Goal: Task Accomplishment & Management: Manage account settings

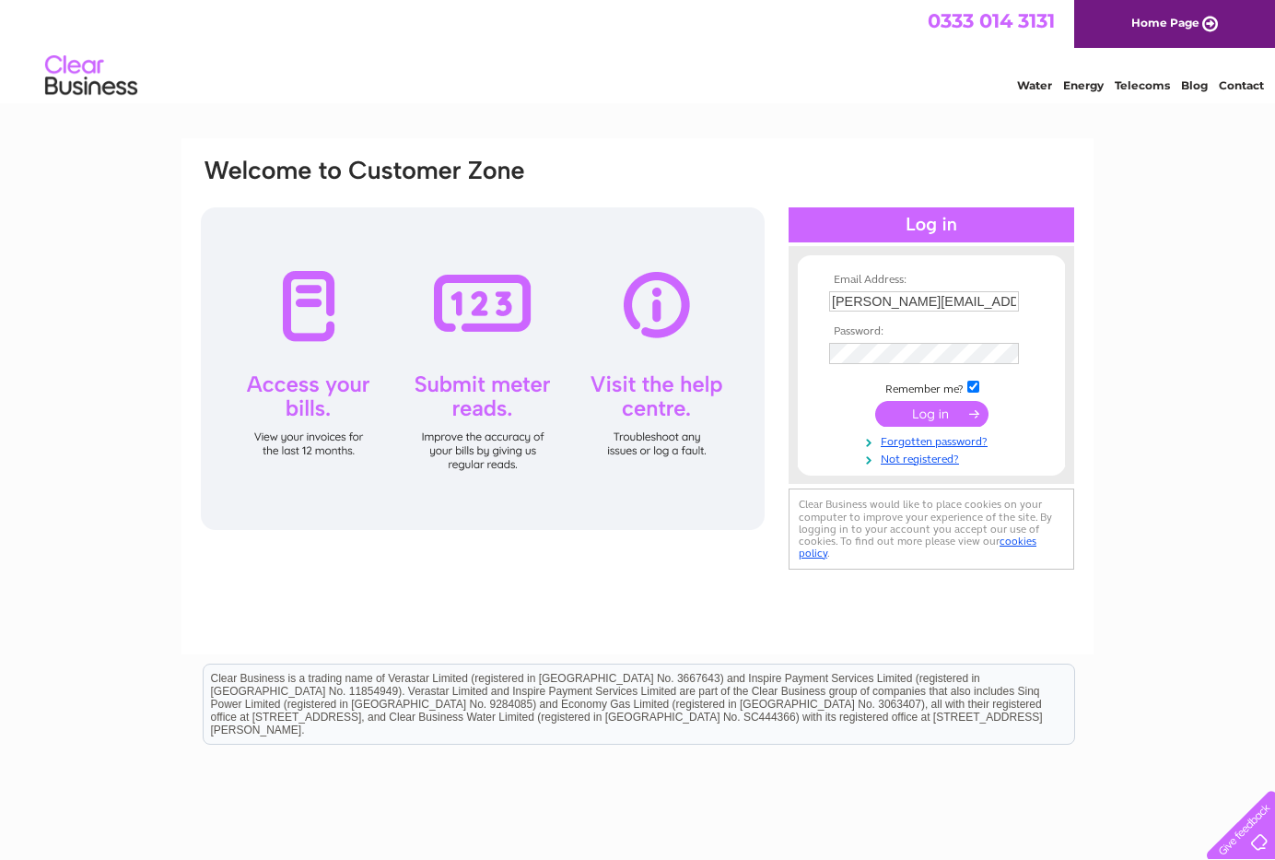
click at [933, 417] on input "submit" at bounding box center [931, 414] width 113 height 26
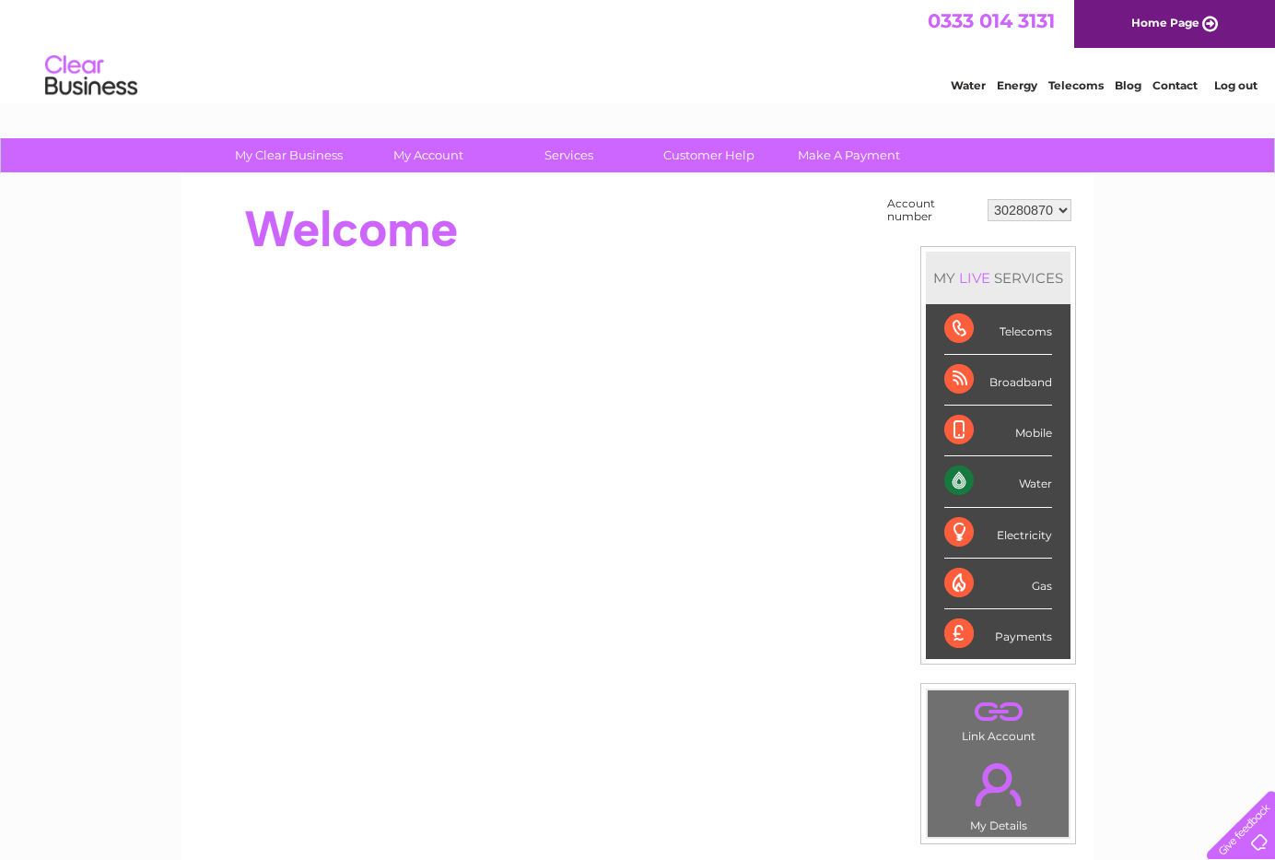
click at [963, 480] on div "Water" at bounding box center [999, 481] width 108 height 51
click at [966, 478] on div "Water" at bounding box center [999, 481] width 108 height 51
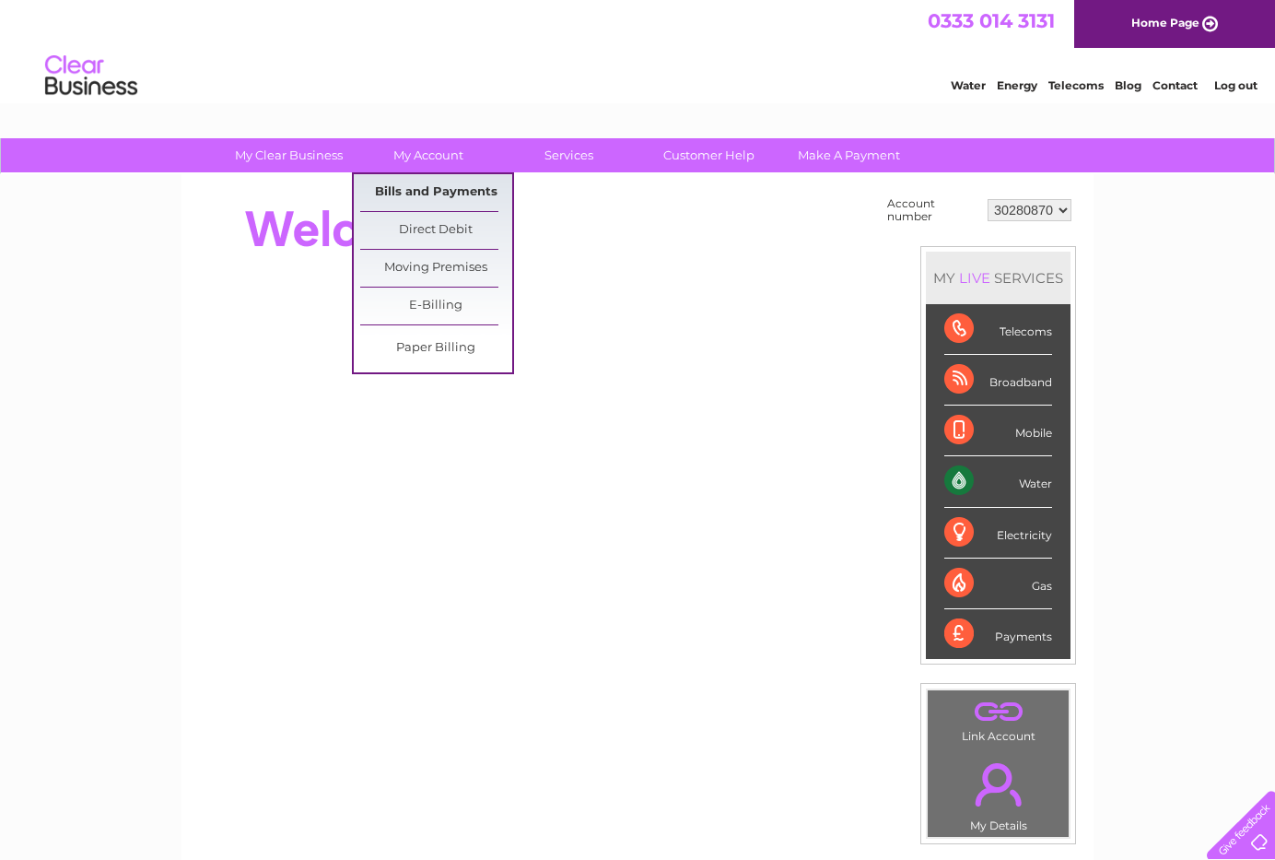
click at [421, 198] on link "Bills and Payments" at bounding box center [436, 192] width 152 height 37
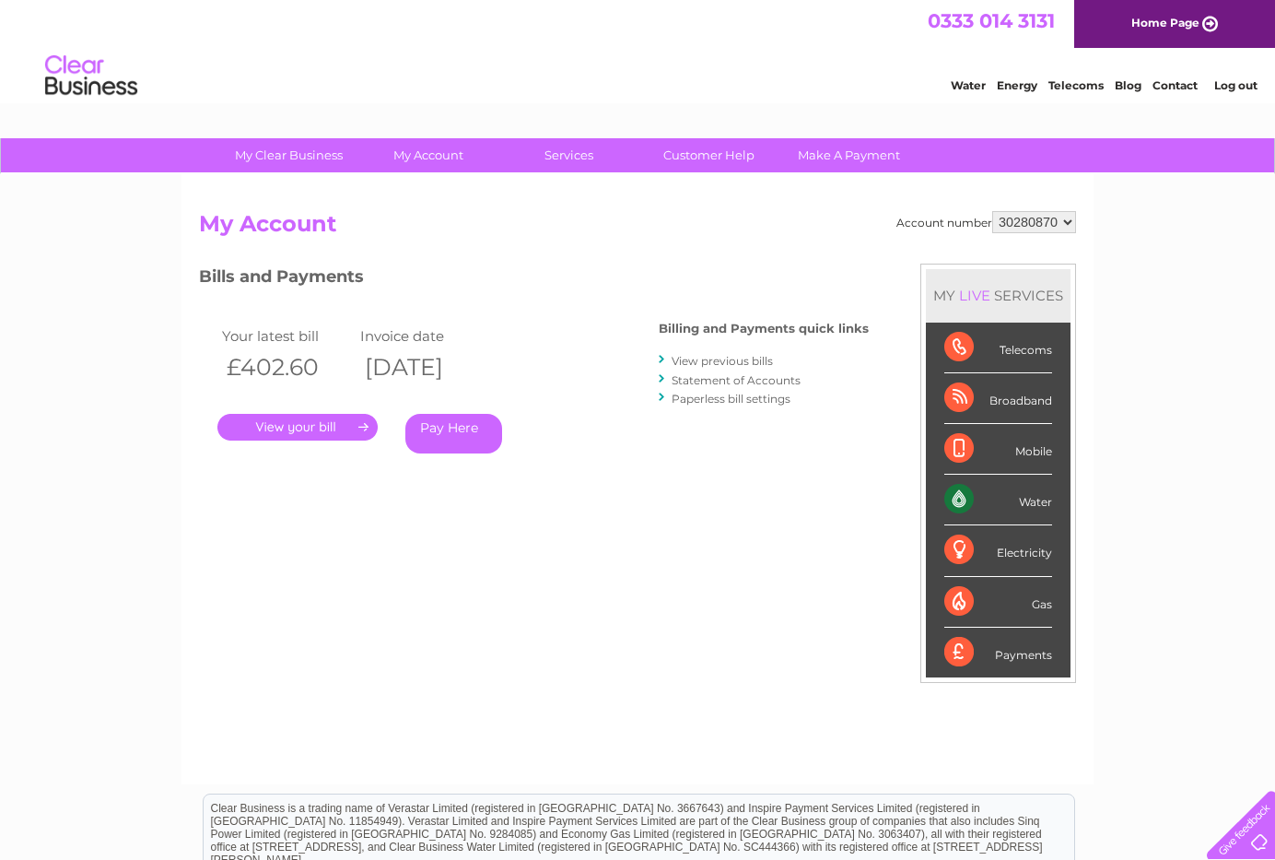
click at [329, 425] on link "." at bounding box center [297, 427] width 160 height 27
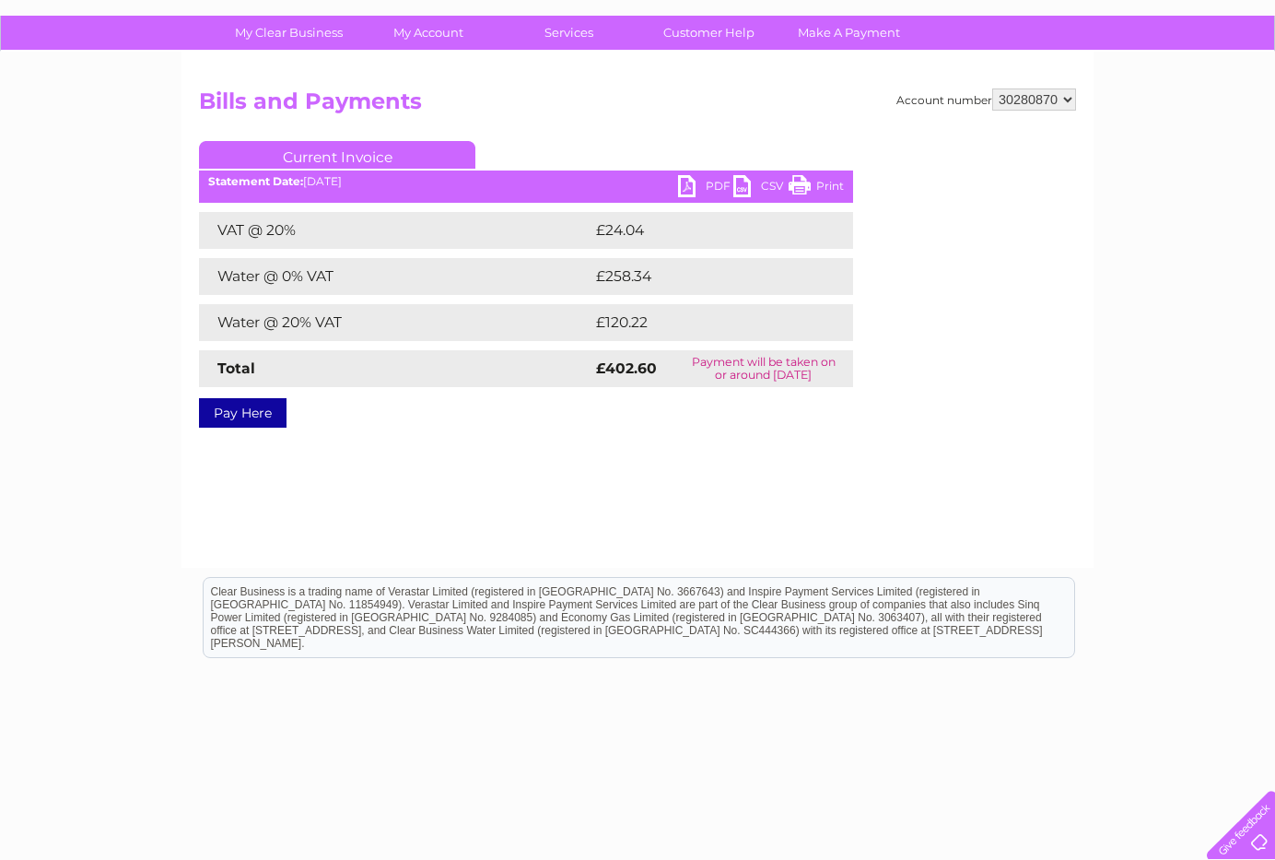
scroll to position [139, 0]
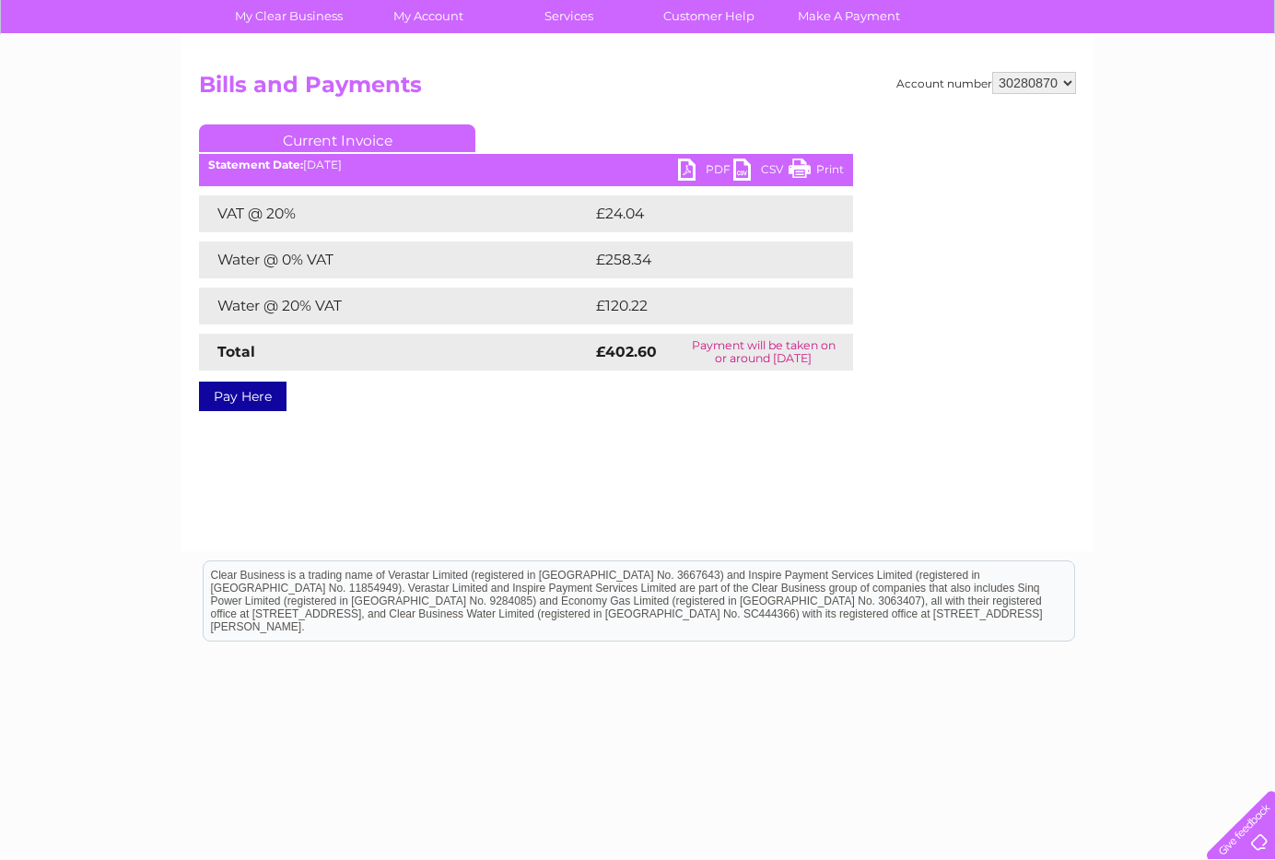
click at [693, 165] on link "PDF" at bounding box center [705, 172] width 55 height 27
click at [937, 400] on div "Account number 30280870 Bills and Payments Current Invoice PDF CSV Print Total" at bounding box center [637, 238] width 877 height 333
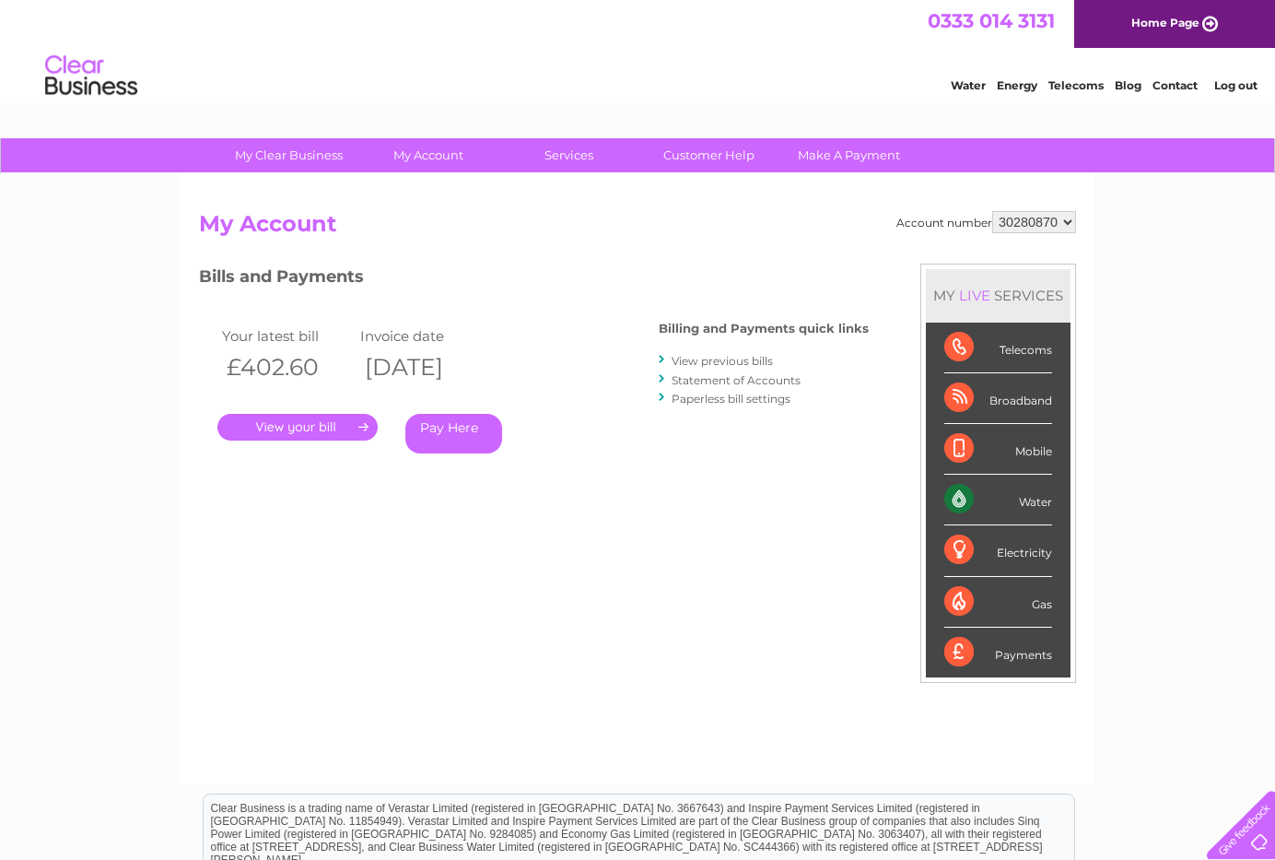
click at [746, 358] on link "View previous bills" at bounding box center [722, 361] width 101 height 14
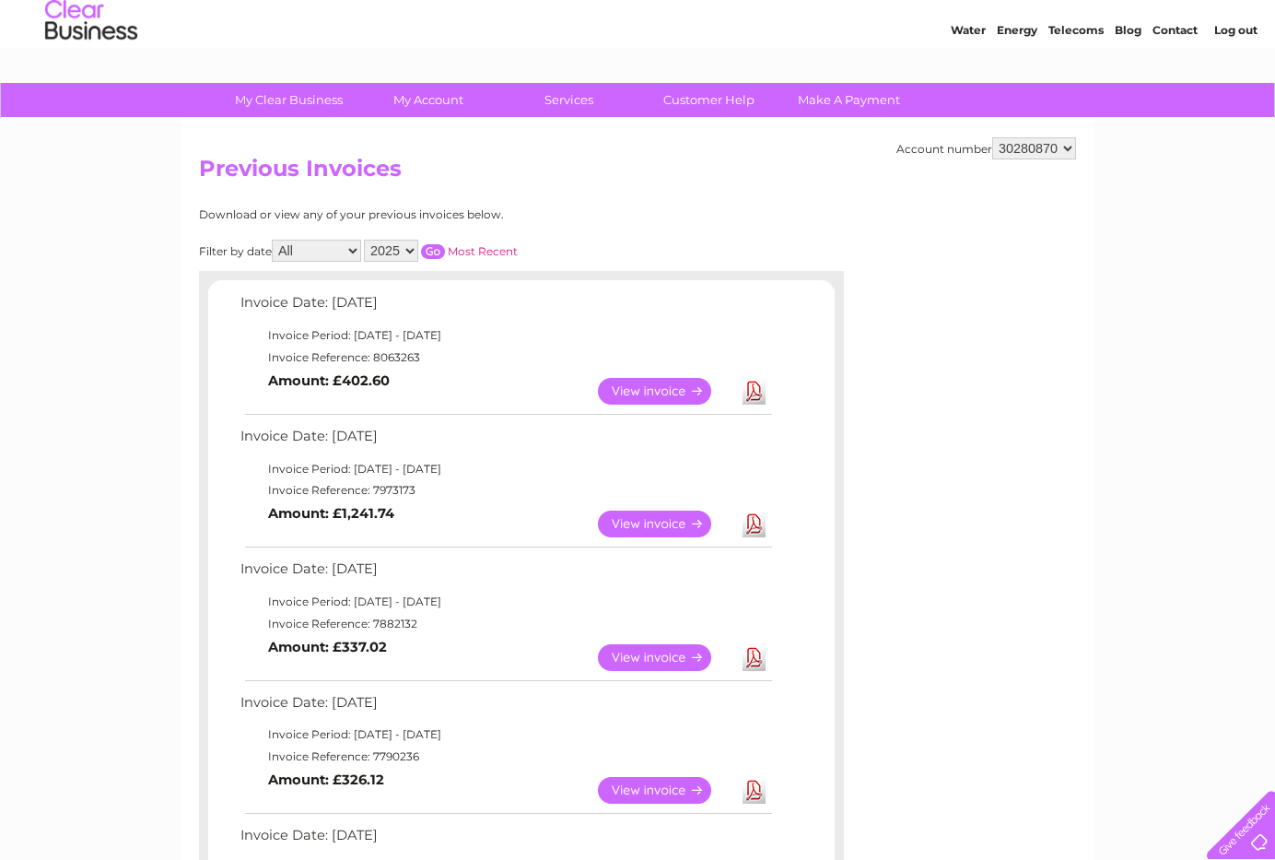
scroll to position [67, 0]
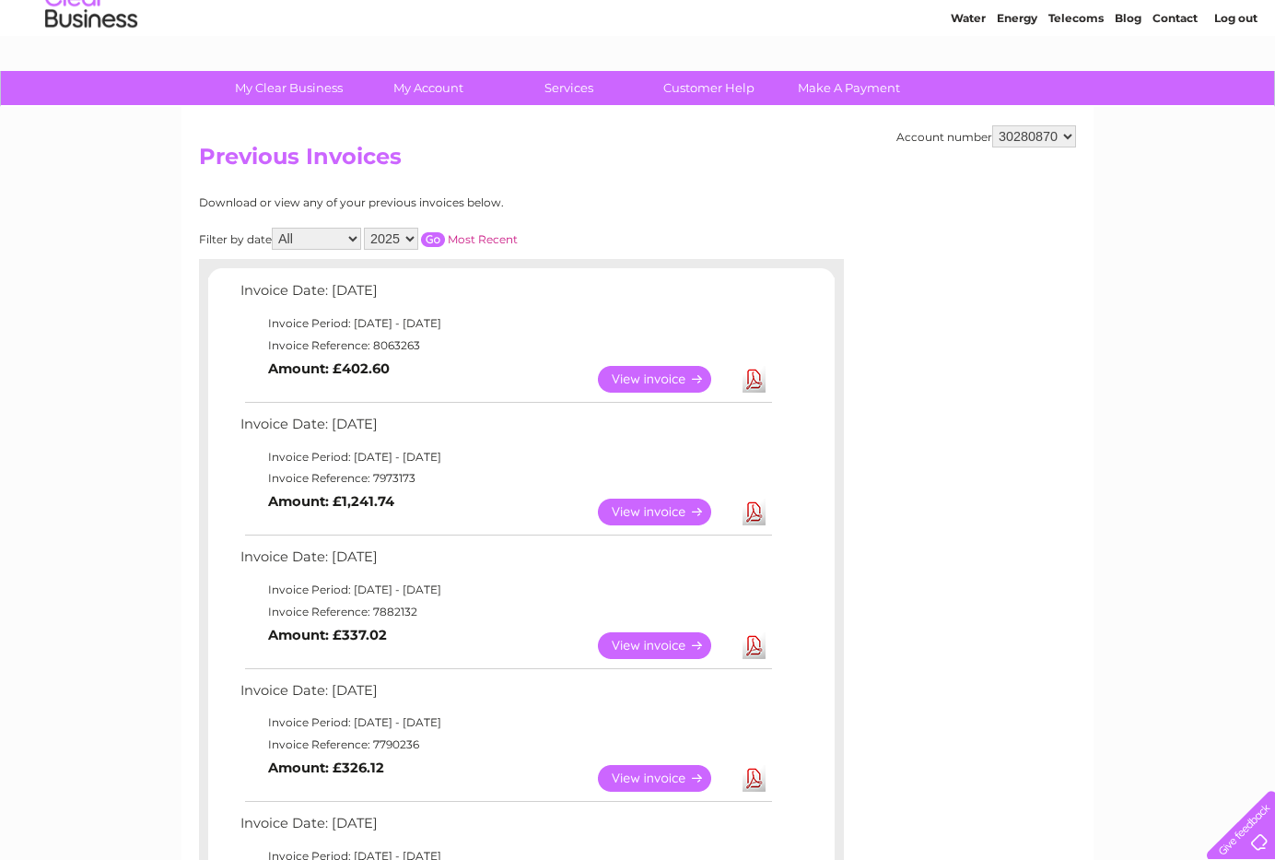
click at [657, 512] on link "View" at bounding box center [665, 512] width 135 height 27
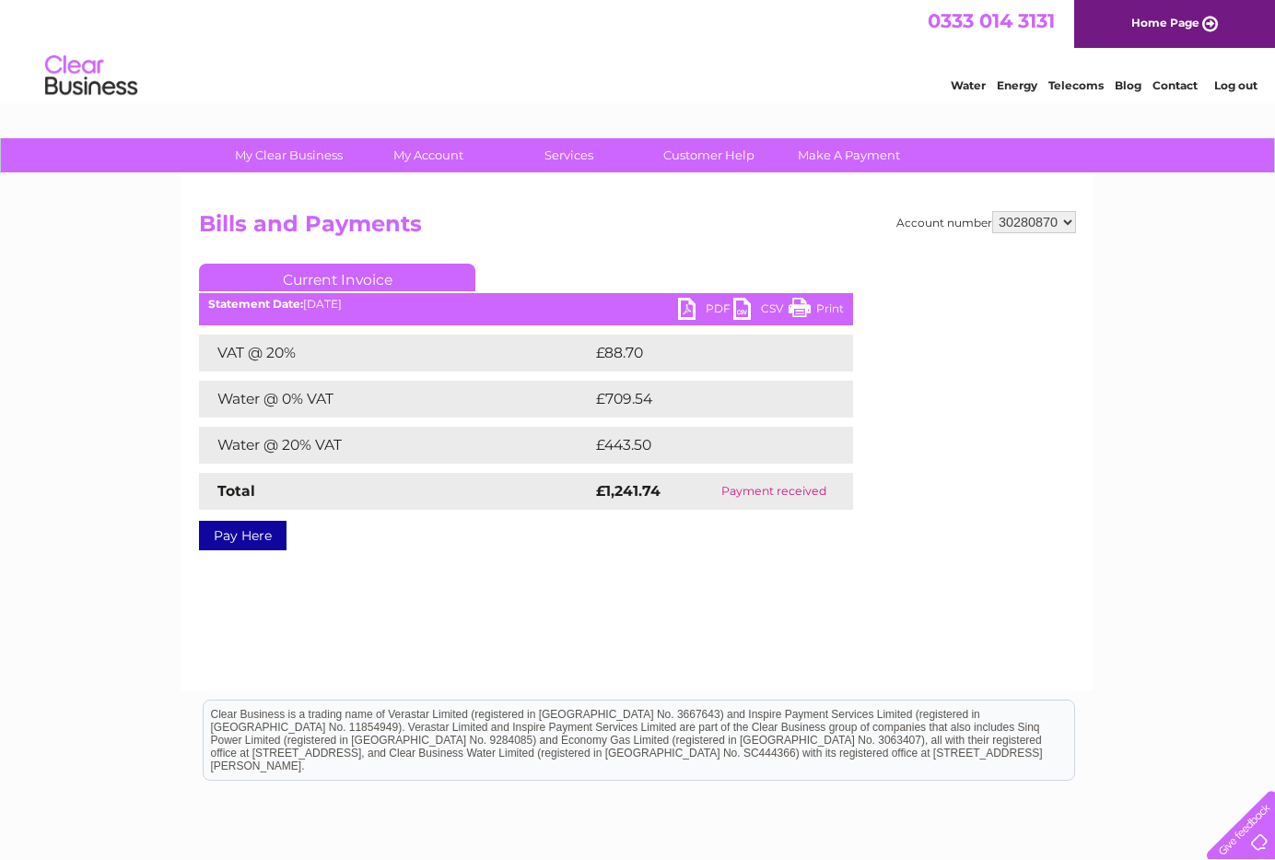
click at [716, 309] on link "PDF" at bounding box center [705, 311] width 55 height 27
click at [805, 574] on div "Account number 30280870 Bills and Payments Current Invoice PDF CSV Print VAT @ …" at bounding box center [638, 432] width 912 height 516
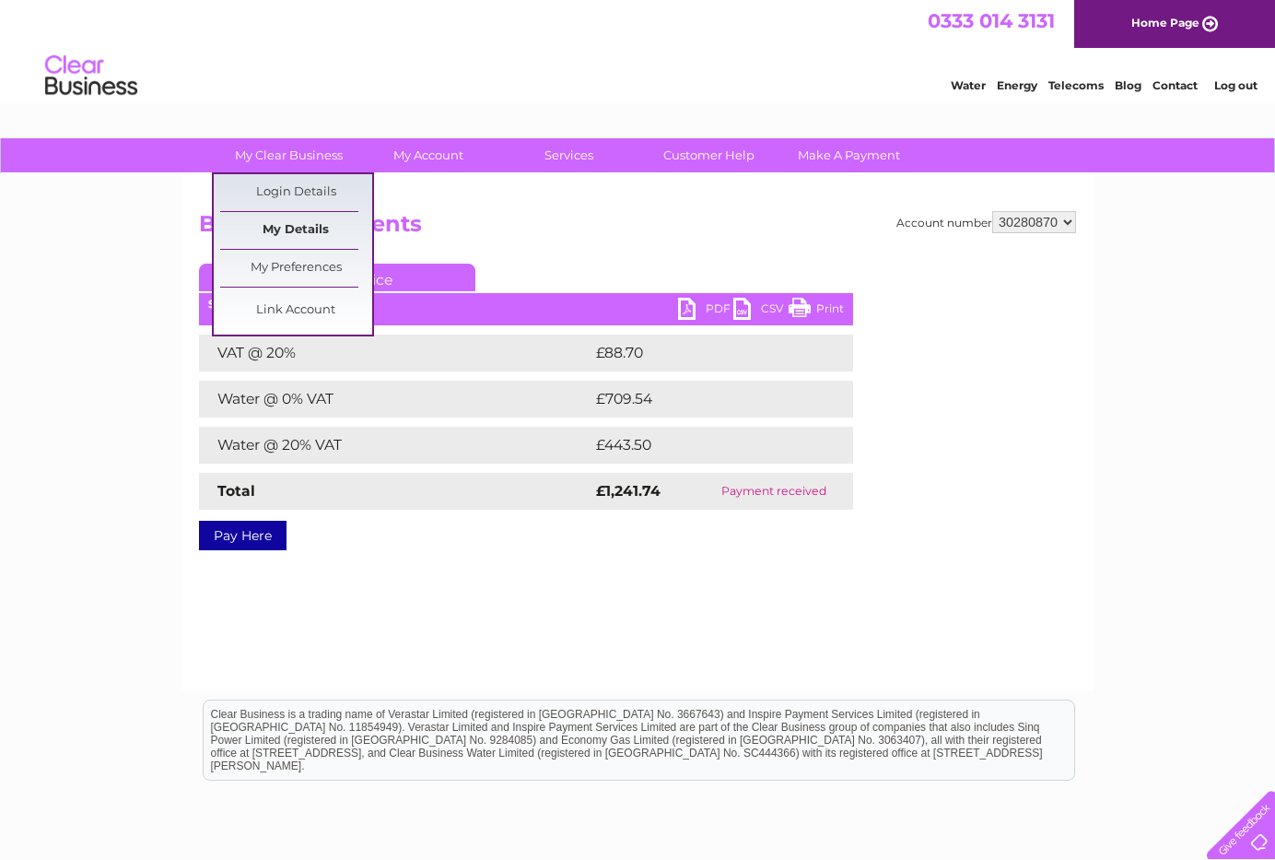
click at [289, 223] on link "My Details" at bounding box center [296, 230] width 152 height 37
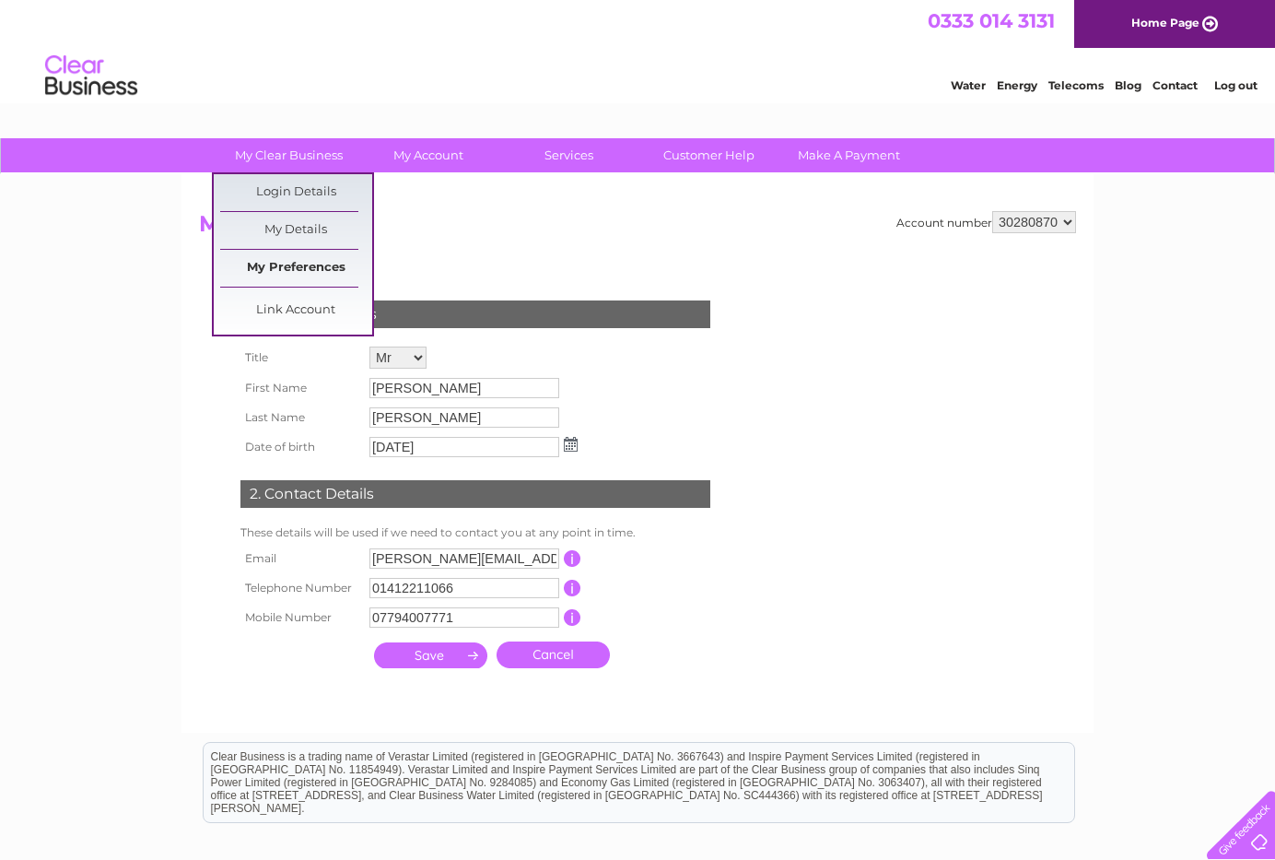
click at [286, 264] on link "My Preferences" at bounding box center [296, 268] width 152 height 37
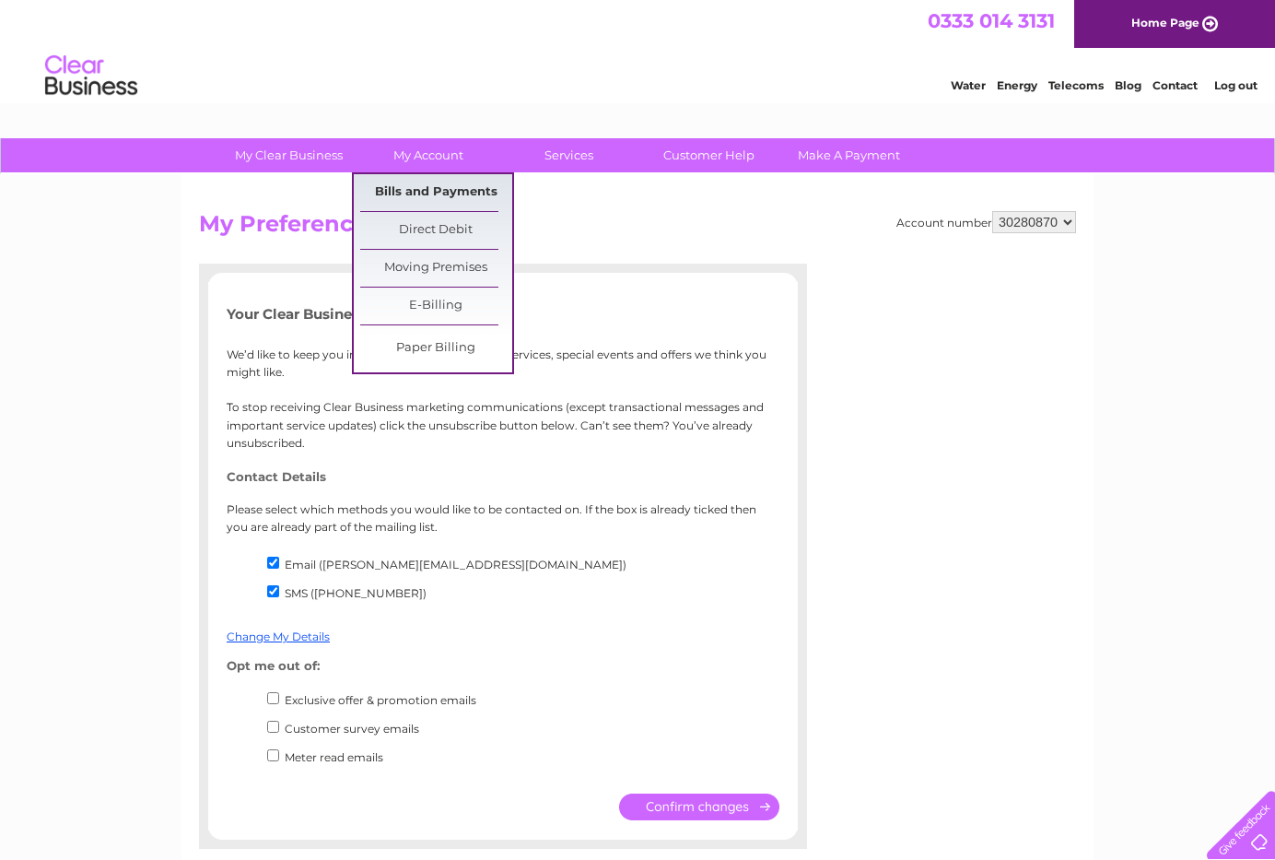
click at [430, 197] on link "Bills and Payments" at bounding box center [436, 192] width 152 height 37
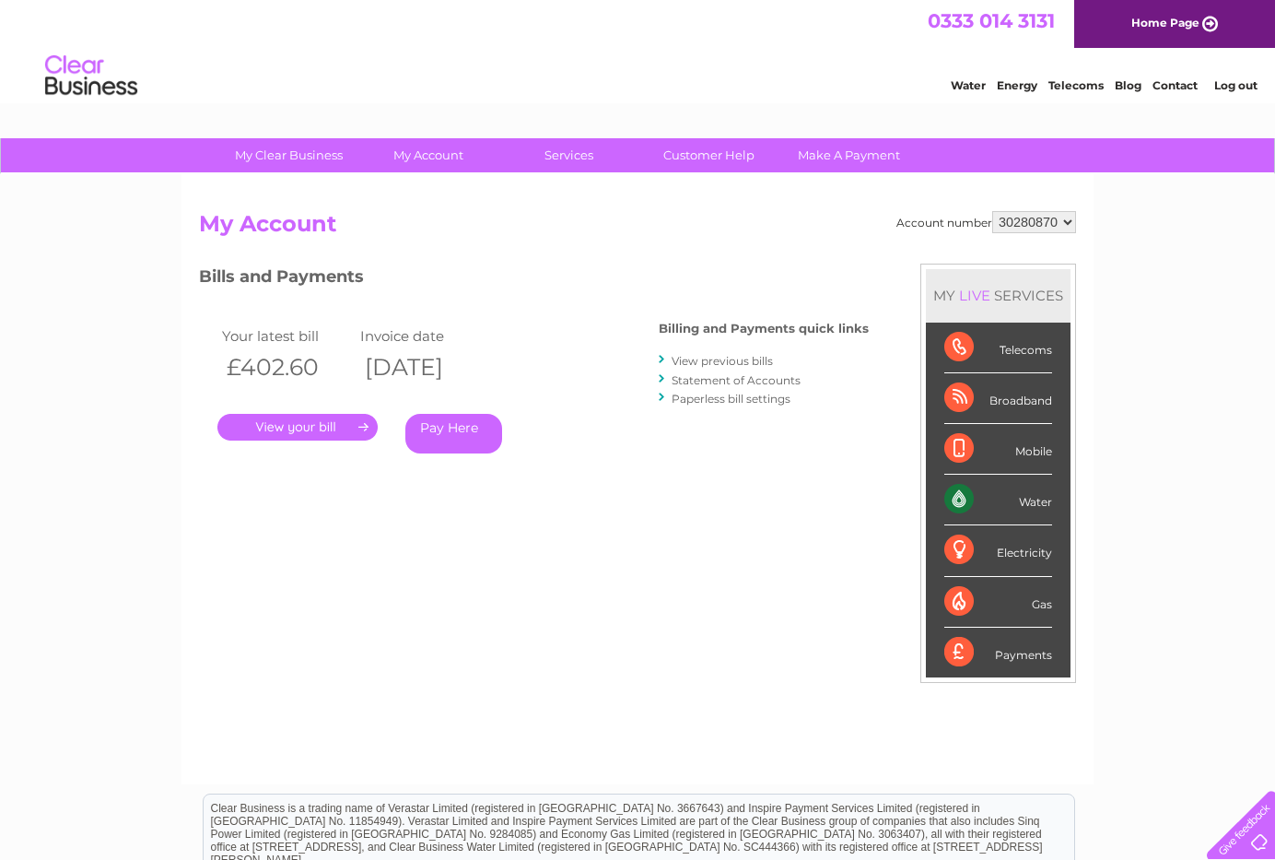
click at [703, 380] on link "Statement of Accounts" at bounding box center [736, 380] width 129 height 14
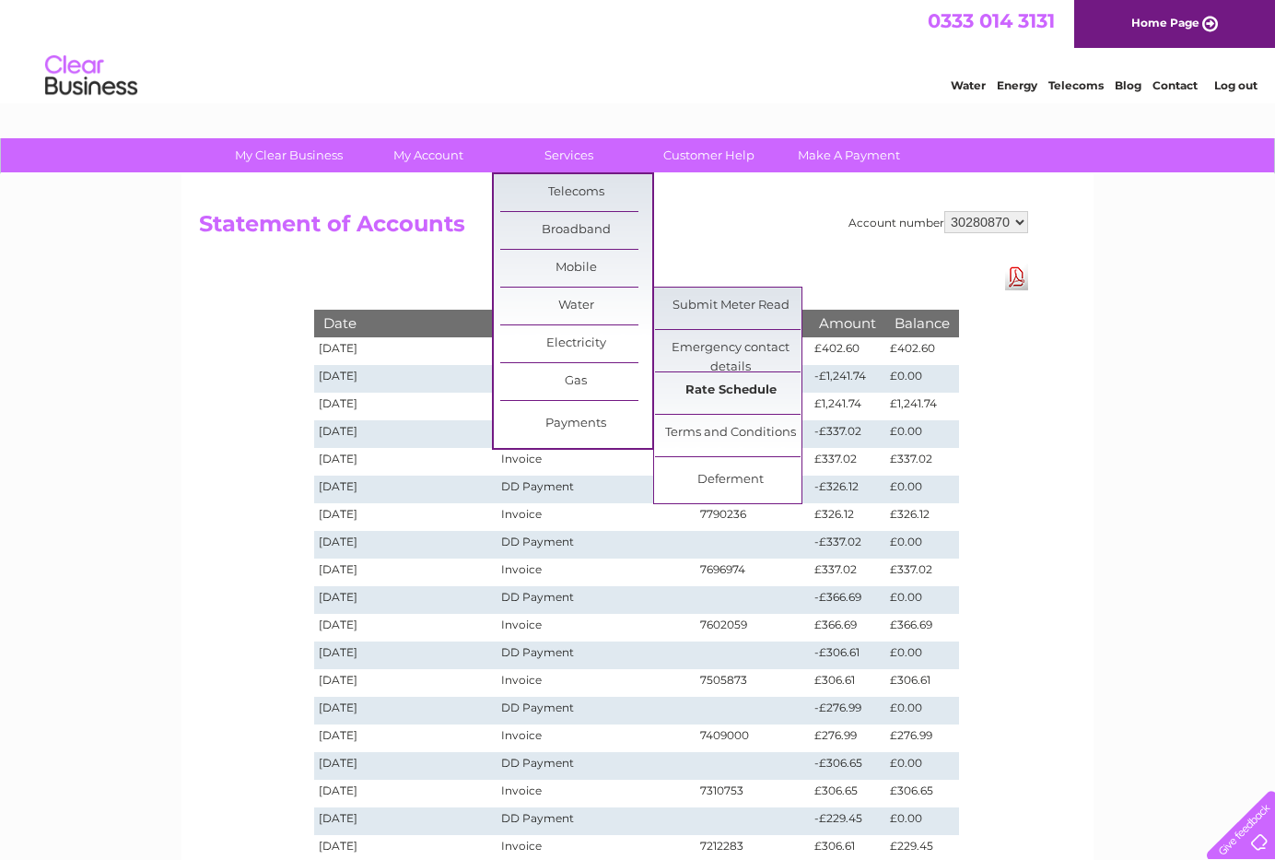
click at [737, 388] on link "Rate Schedule" at bounding box center [731, 390] width 152 height 37
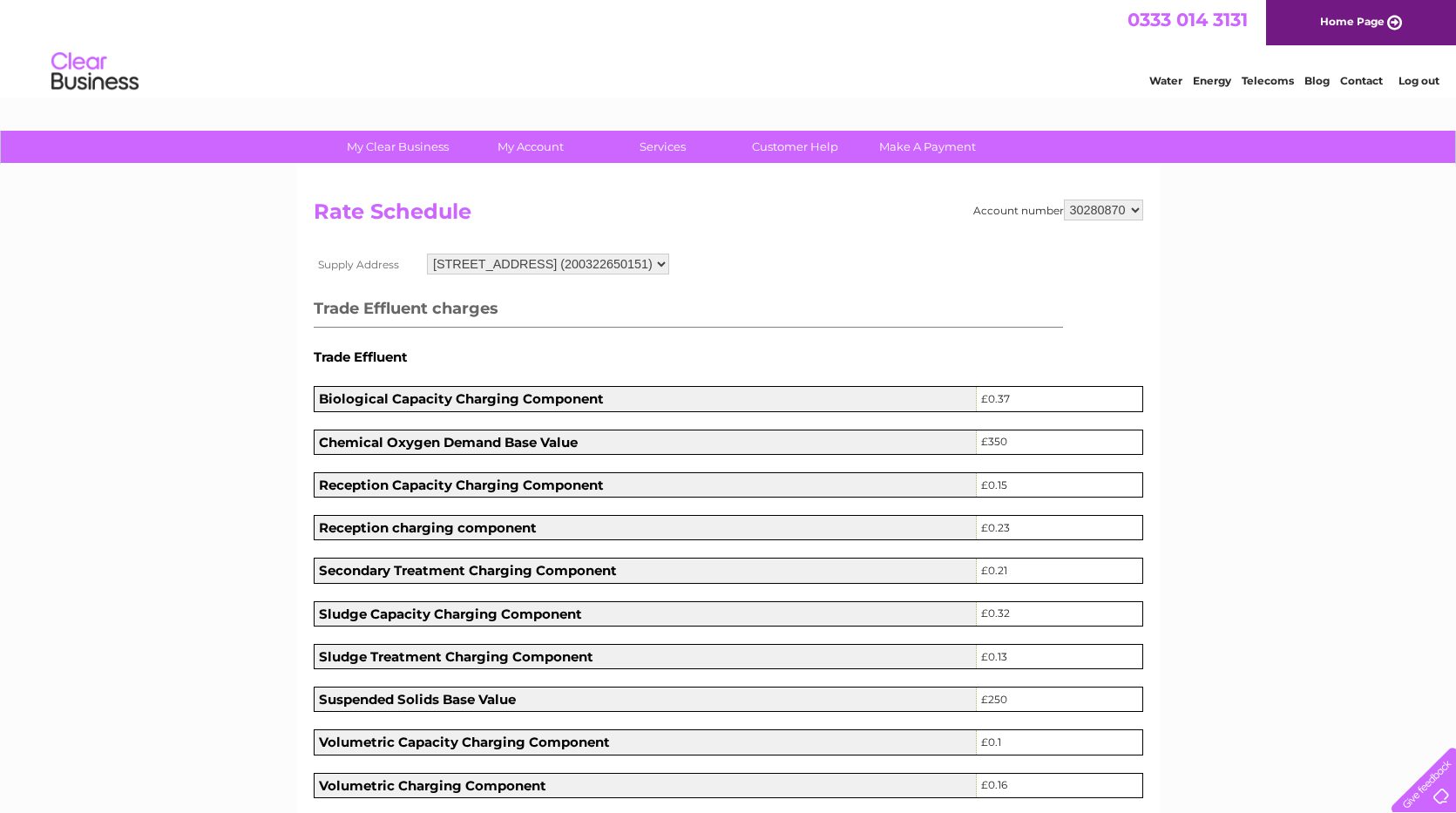
click at [1205, 80] on link "Log out" at bounding box center [1418, 80] width 41 height 13
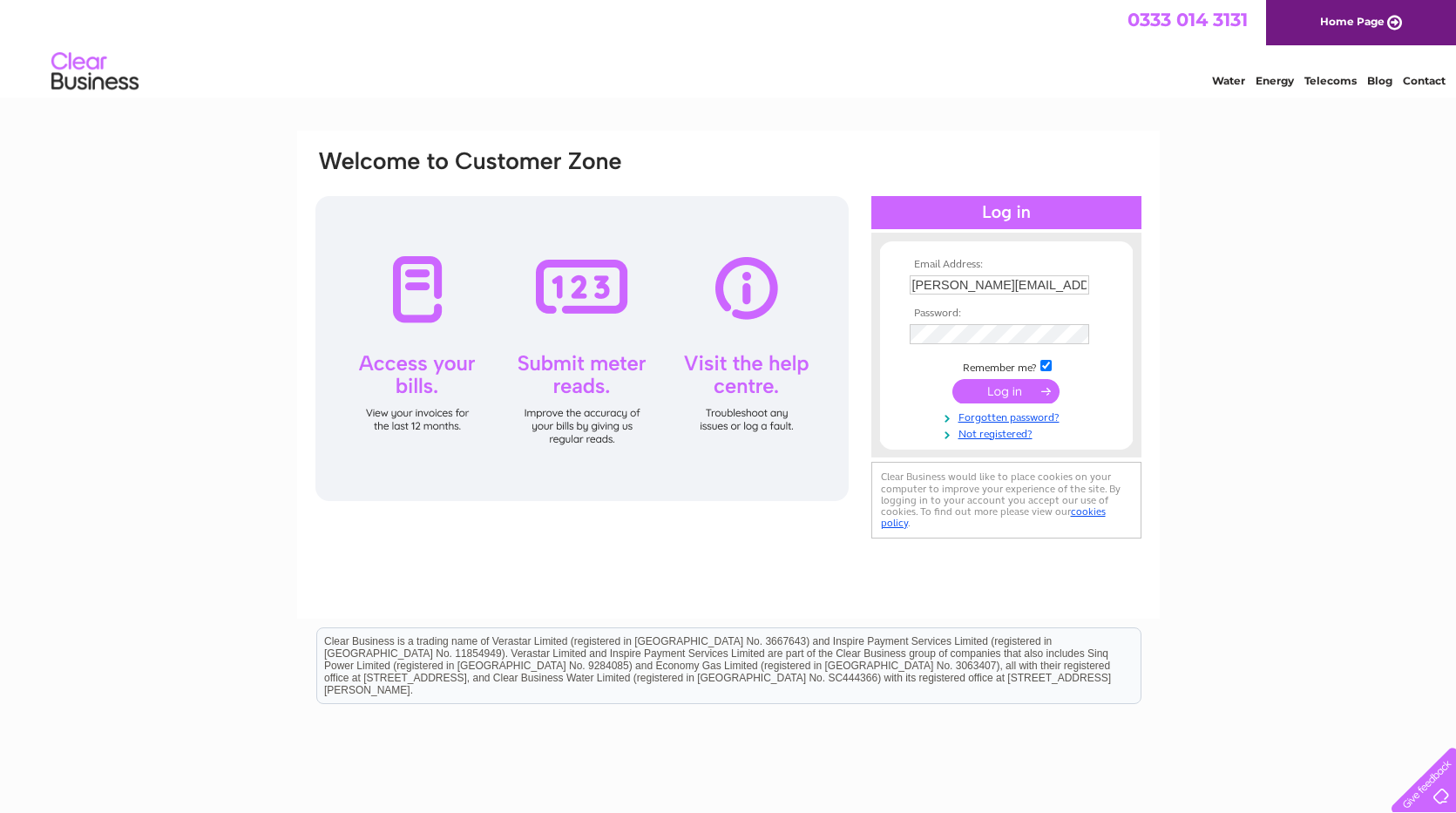
click at [1187, 318] on div "Email Address: dave@rosseventsafety.co.uk Password:" at bounding box center [728, 523] width 1456 height 786
click at [1224, 326] on div "Email Address: dave@rosseventsafety.co.uk Password:" at bounding box center [728, 523] width 1456 height 786
